Goal: Information Seeking & Learning: Learn about a topic

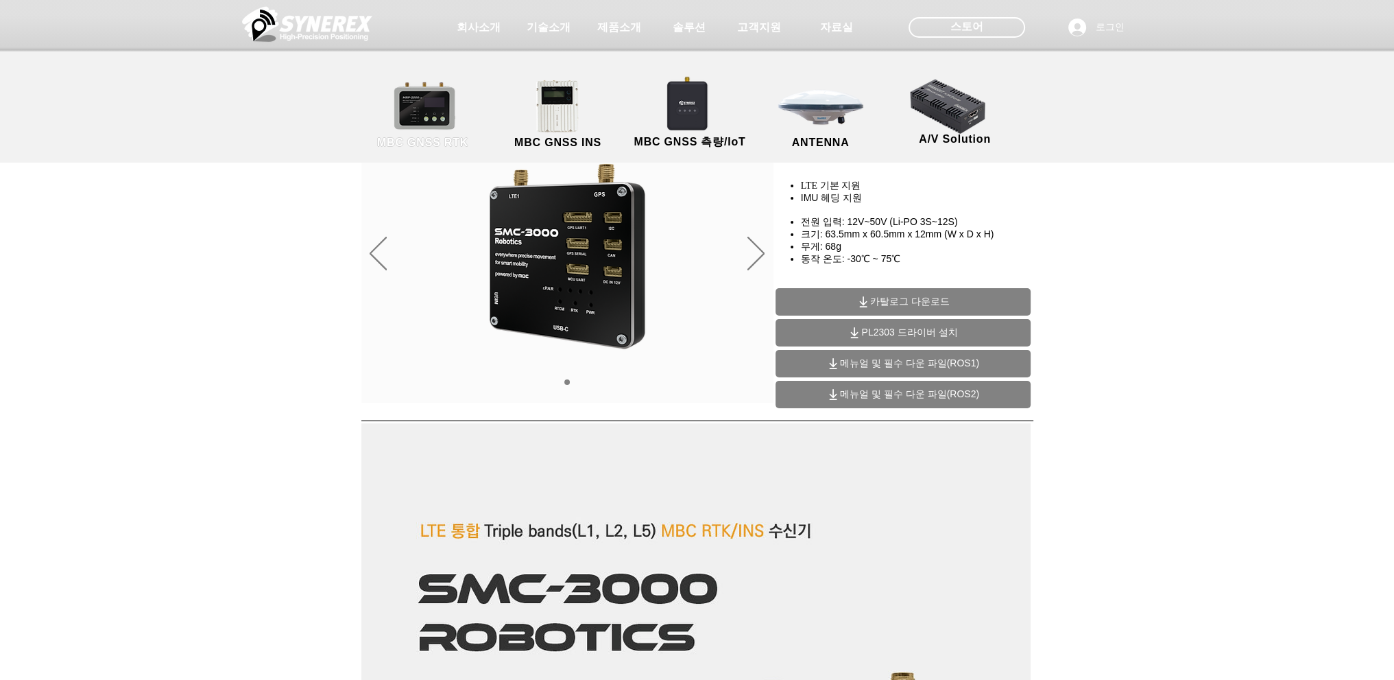
click at [432, 126] on link "MBC GNSS RTK" at bounding box center [422, 115] width 123 height 72
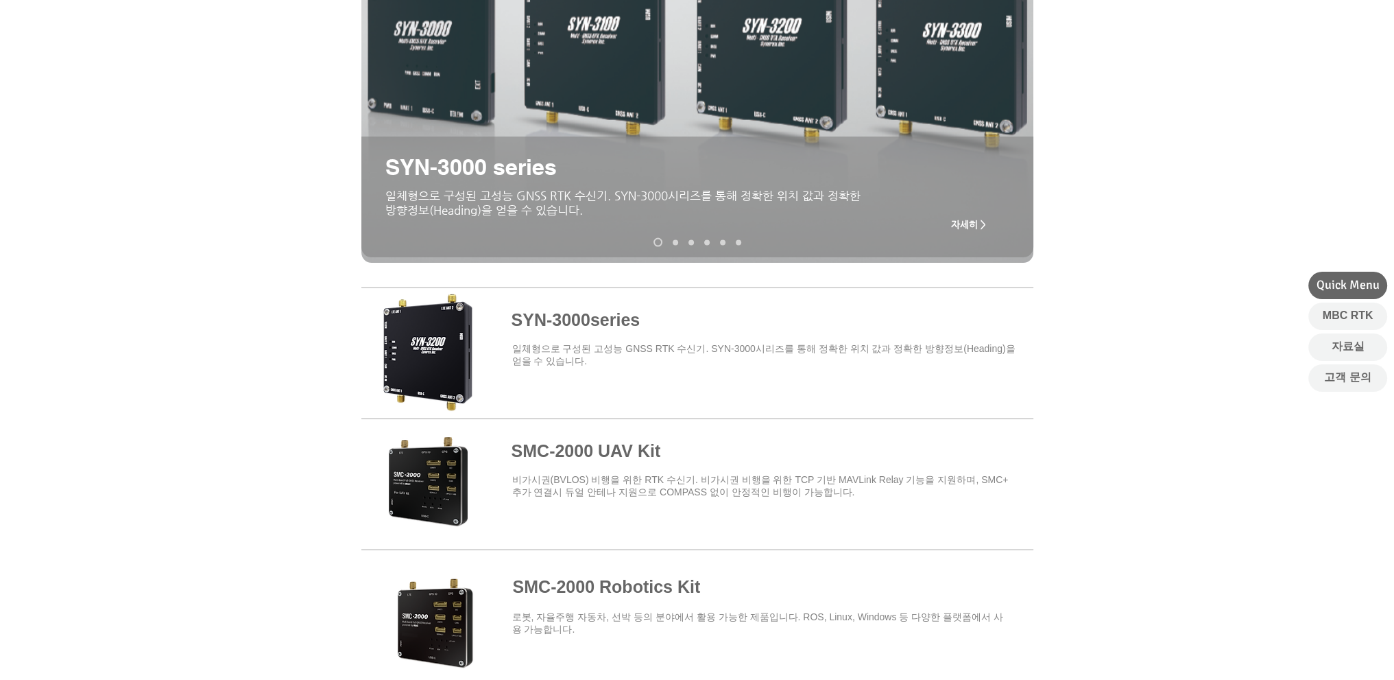
scroll to position [274, 0]
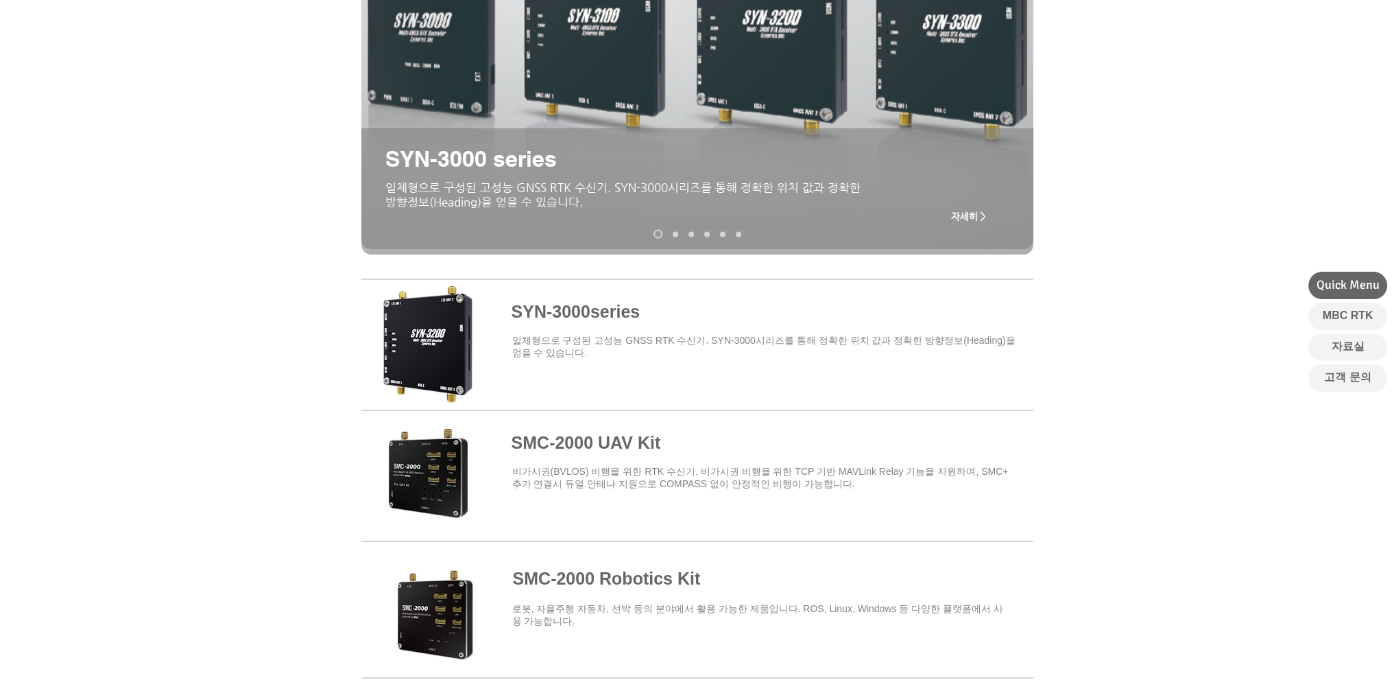
click at [444, 339] on span at bounding box center [697, 342] width 672 height 120
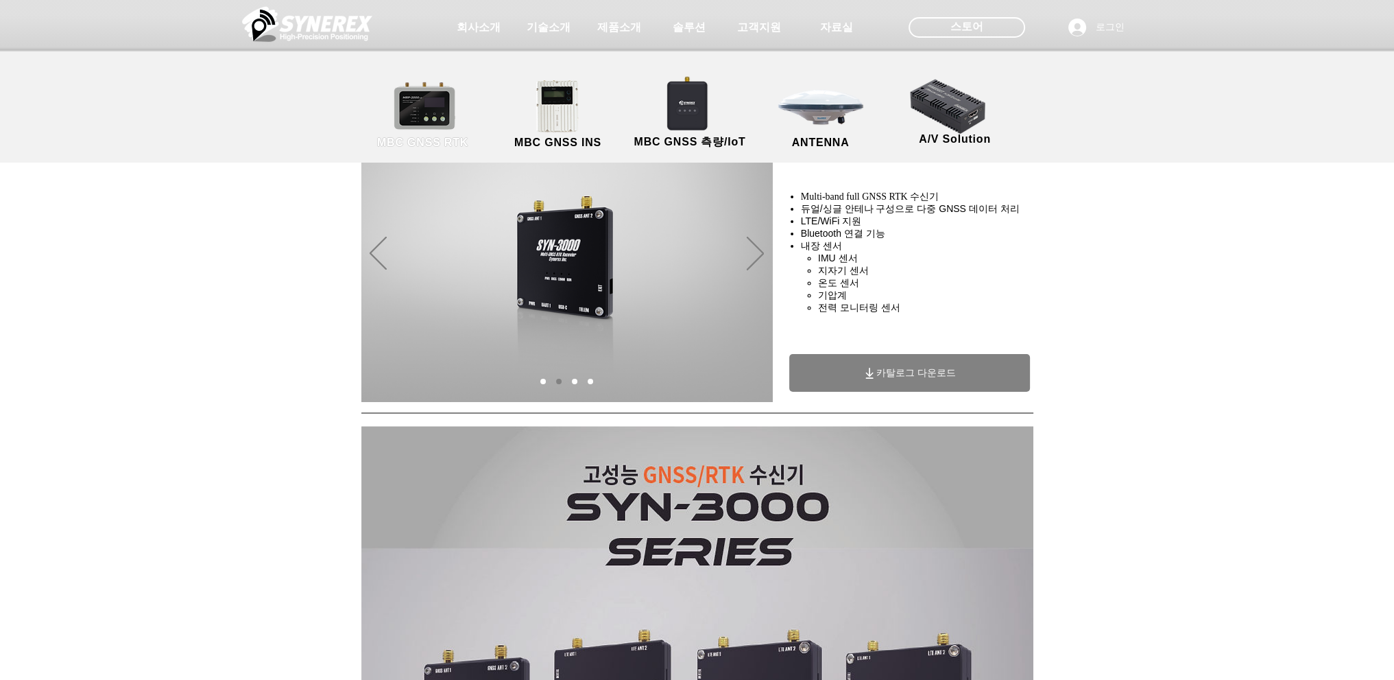
click at [416, 92] on link "MBC GNSS RTK" at bounding box center [422, 115] width 123 height 72
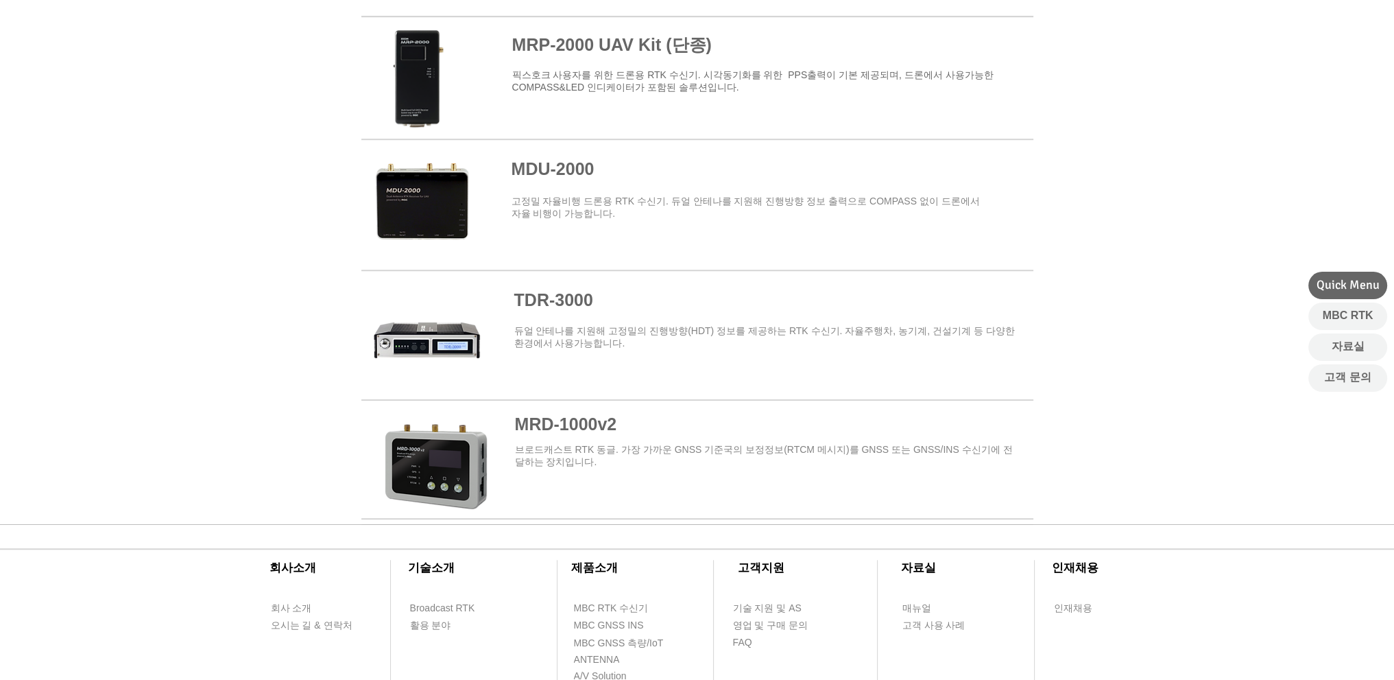
scroll to position [1655, 0]
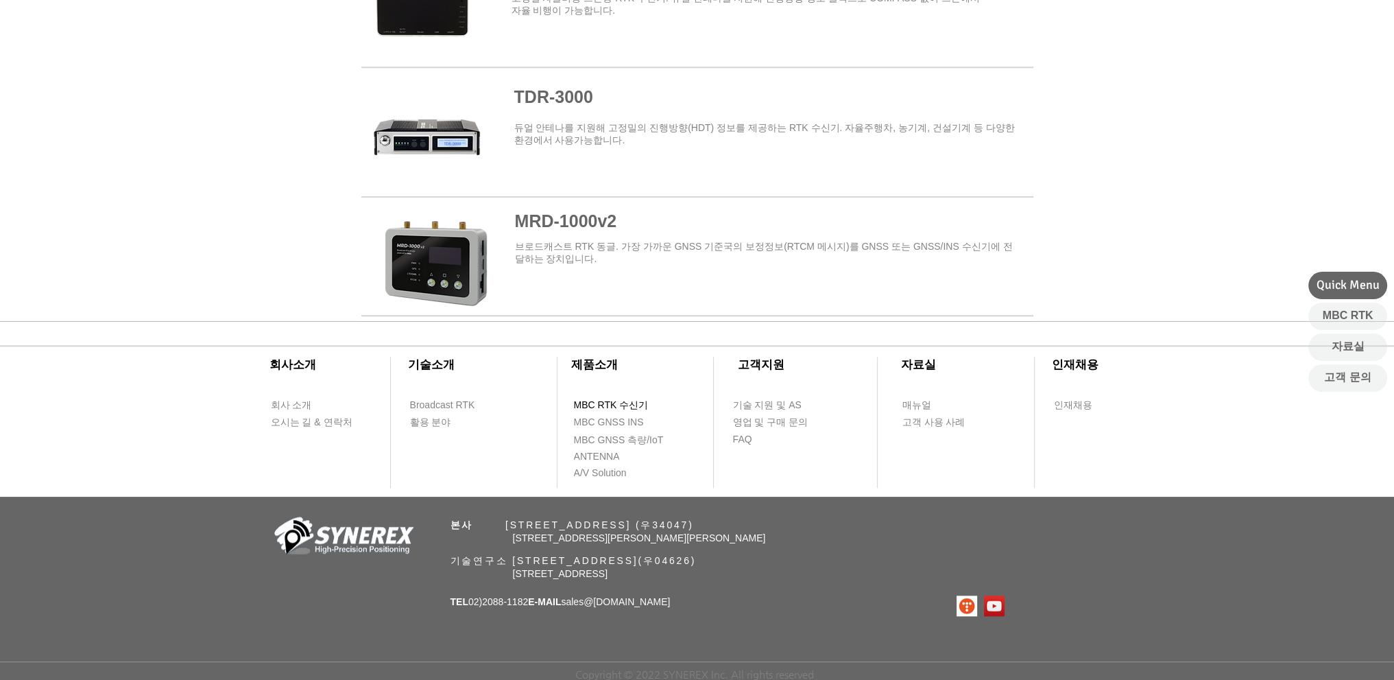
click at [610, 403] on span "MBC RTK 수신기" at bounding box center [611, 405] width 75 height 14
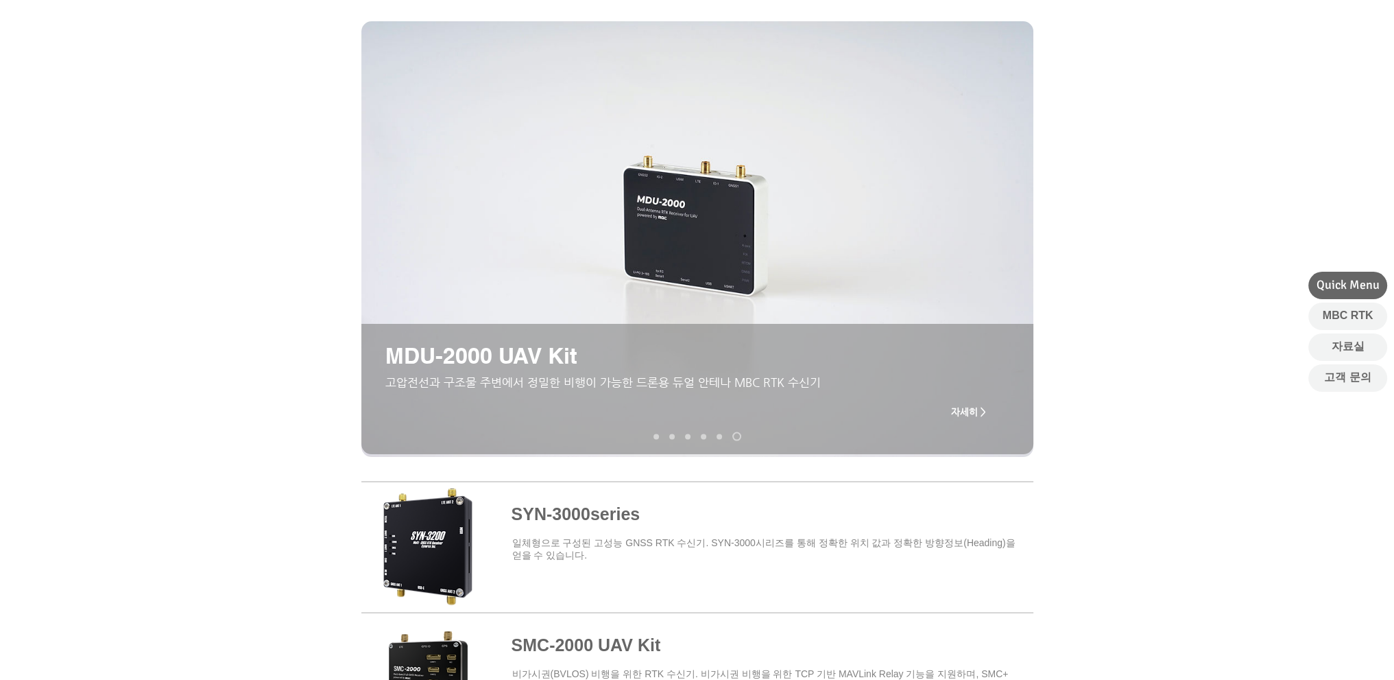
scroll to position [0, 0]
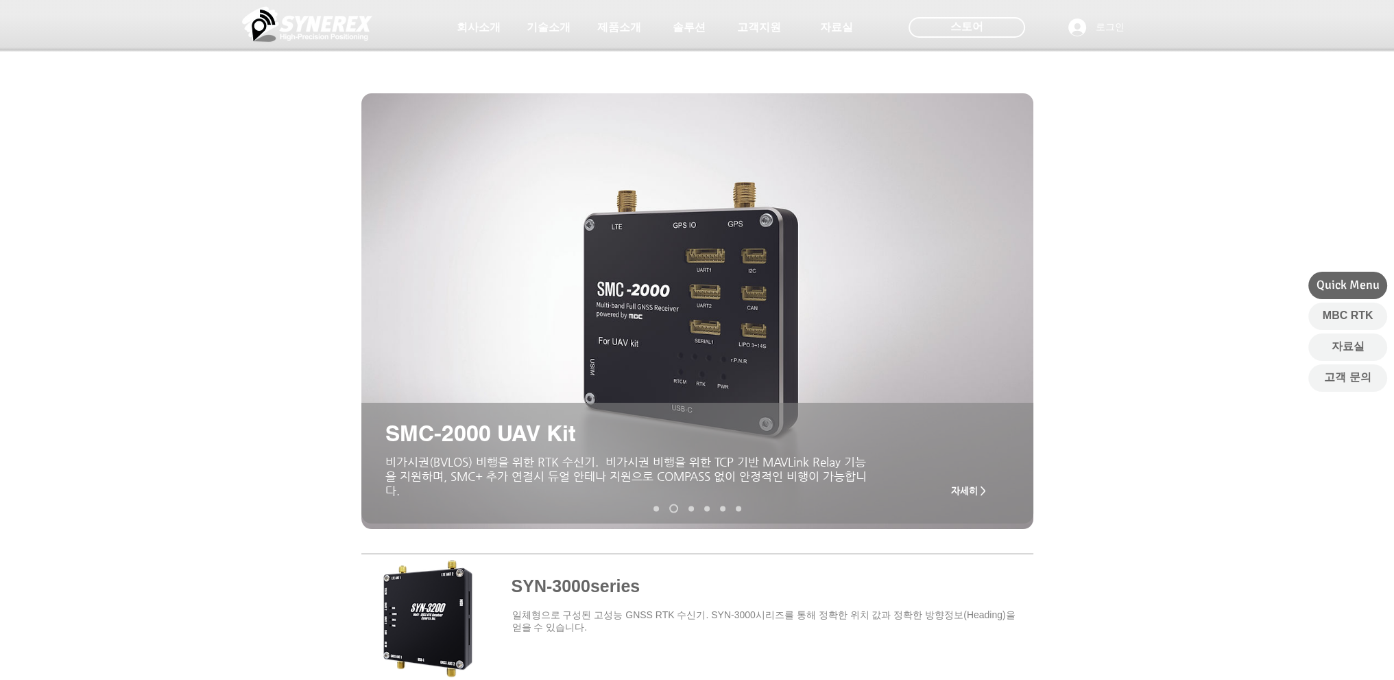
click at [304, 19] on img at bounding box center [307, 23] width 130 height 41
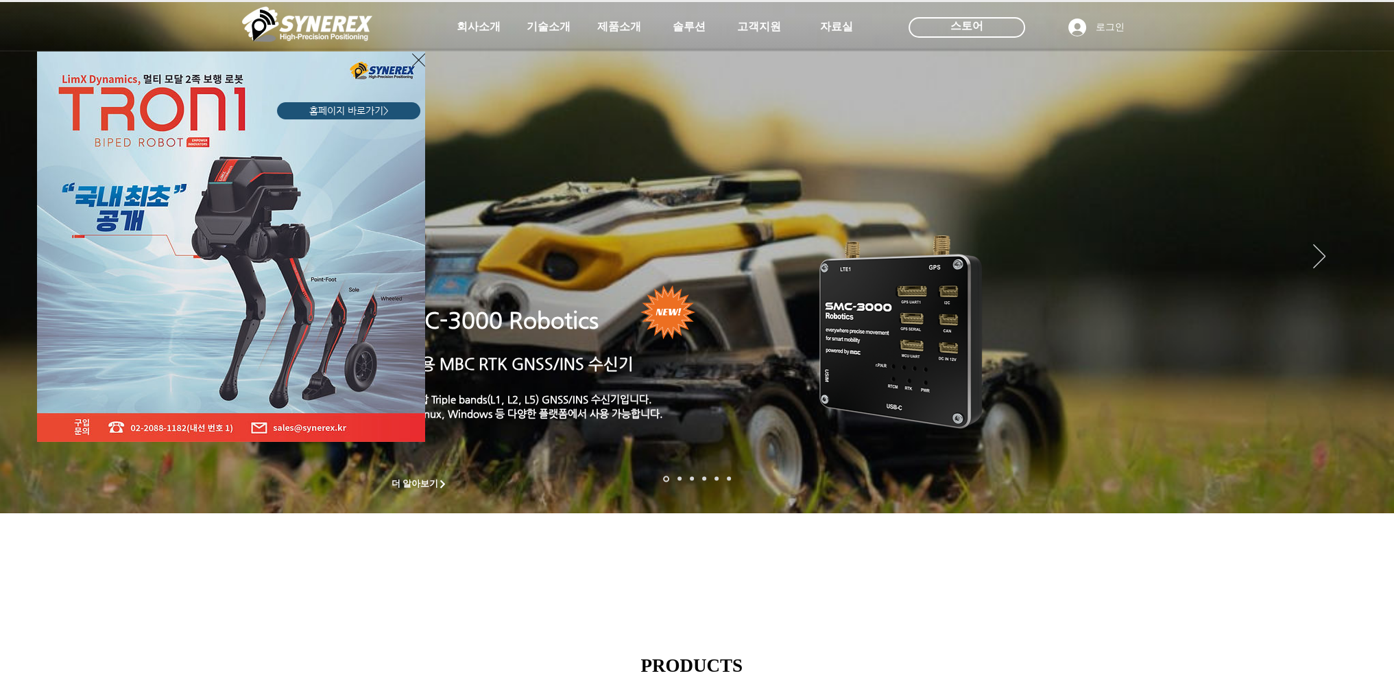
click at [416, 57] on icon "사이트로 돌아가기" at bounding box center [418, 59] width 13 height 13
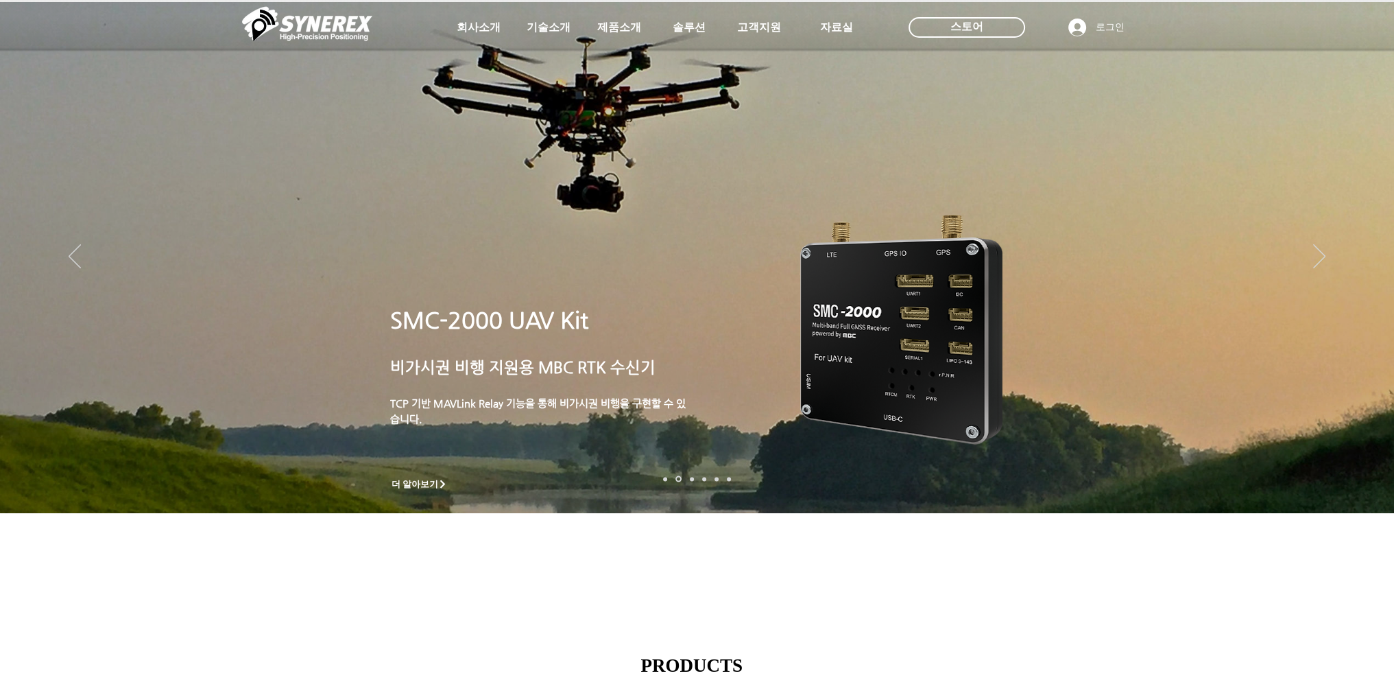
click at [514, 322] on span "SMC-3000 Robotics" at bounding box center [494, 320] width 208 height 26
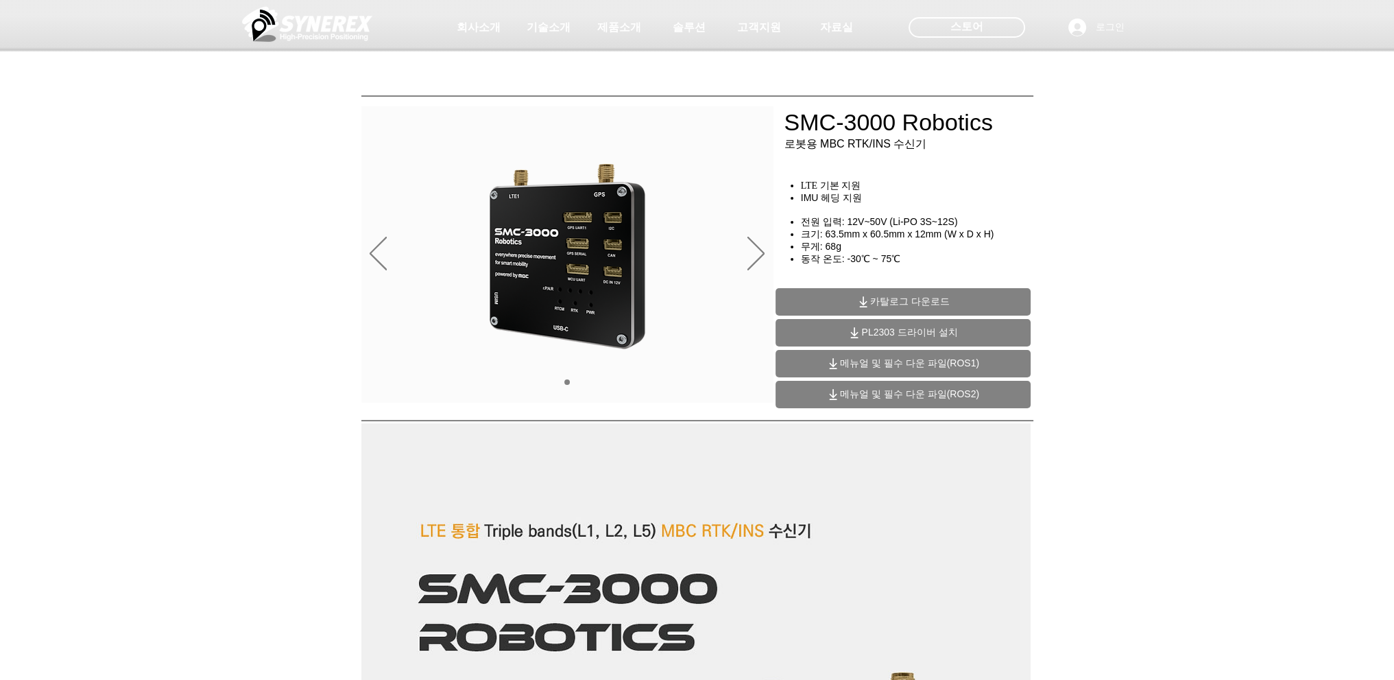
click at [887, 299] on span "카탈로그 다운로드" at bounding box center [910, 302] width 80 height 12
click at [754, 249] on icon "다음" at bounding box center [756, 254] width 17 height 34
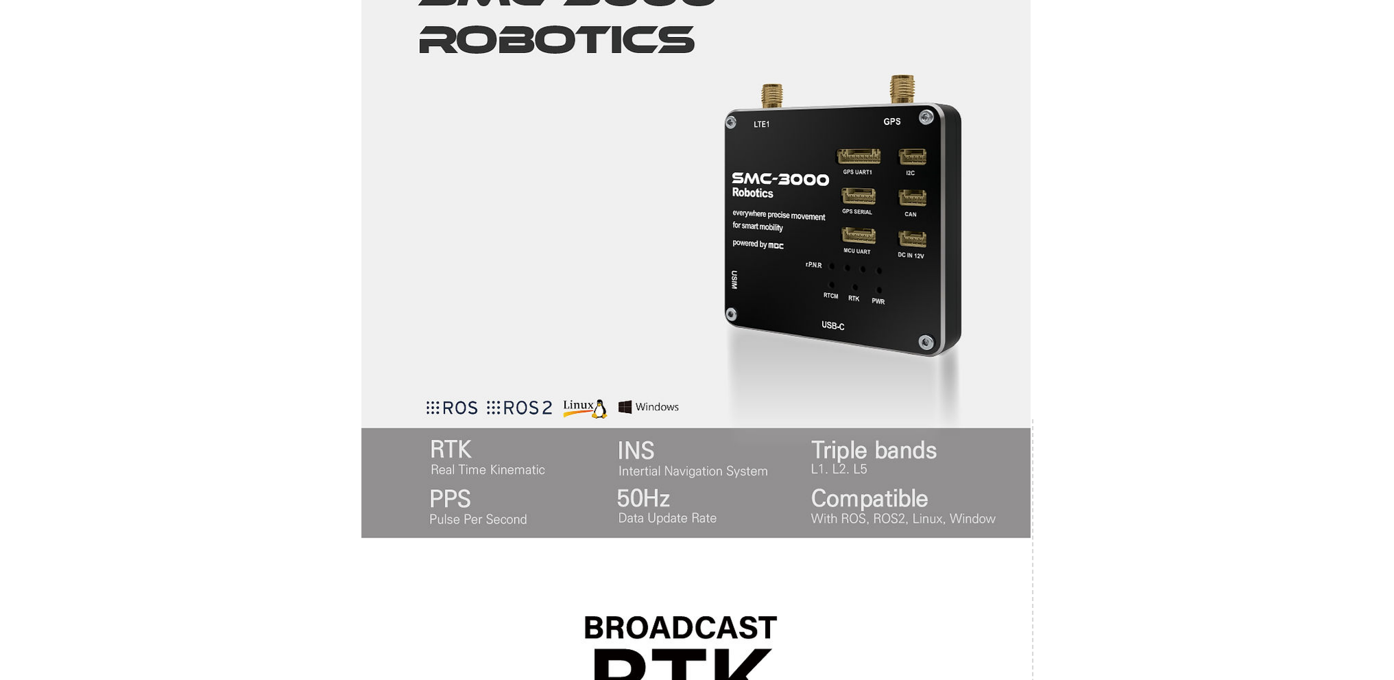
scroll to position [686, 0]
